Goal: Task Accomplishment & Management: Manage account settings

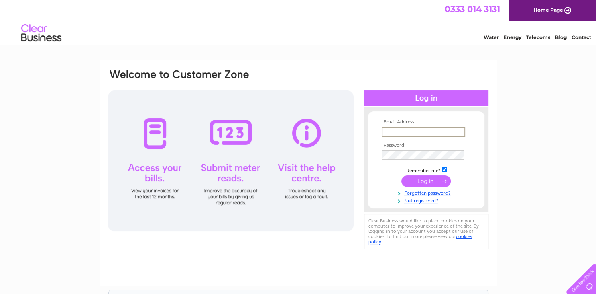
click at [384, 131] on input "text" at bounding box center [424, 132] width 84 height 10
type input "[EMAIL_ADDRESS][DOMAIN_NAME]"
click at [415, 182] on input "submit" at bounding box center [426, 180] width 49 height 11
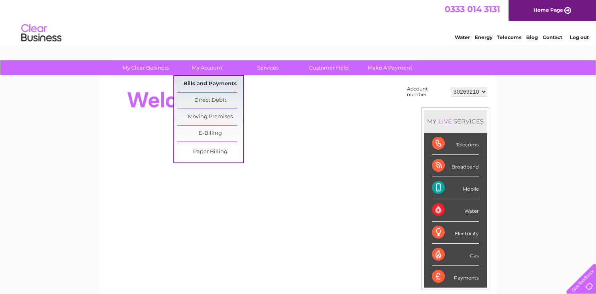
click at [210, 80] on link "Bills and Payments" at bounding box center [210, 84] width 66 height 16
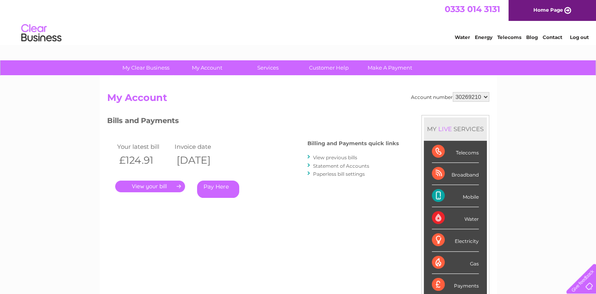
click at [320, 157] on link "View previous bills" at bounding box center [335, 157] width 44 height 6
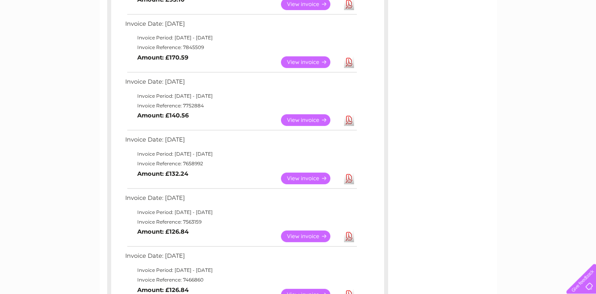
scroll to position [305, 0]
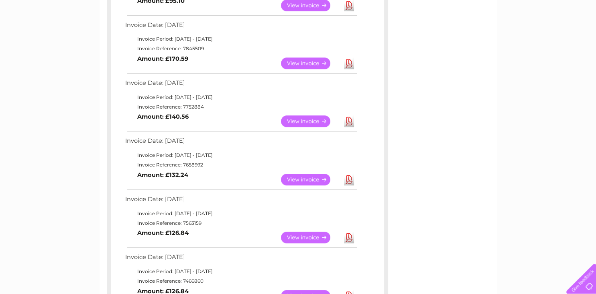
click at [309, 119] on link "View" at bounding box center [310, 121] width 59 height 12
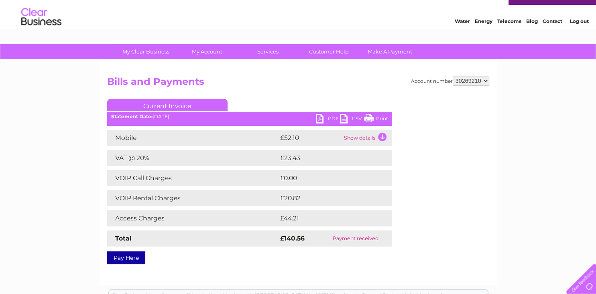
scroll to position [16, 0]
click at [321, 115] on link "PDF" at bounding box center [328, 120] width 24 height 12
